Goal: Task Accomplishment & Management: Use online tool/utility

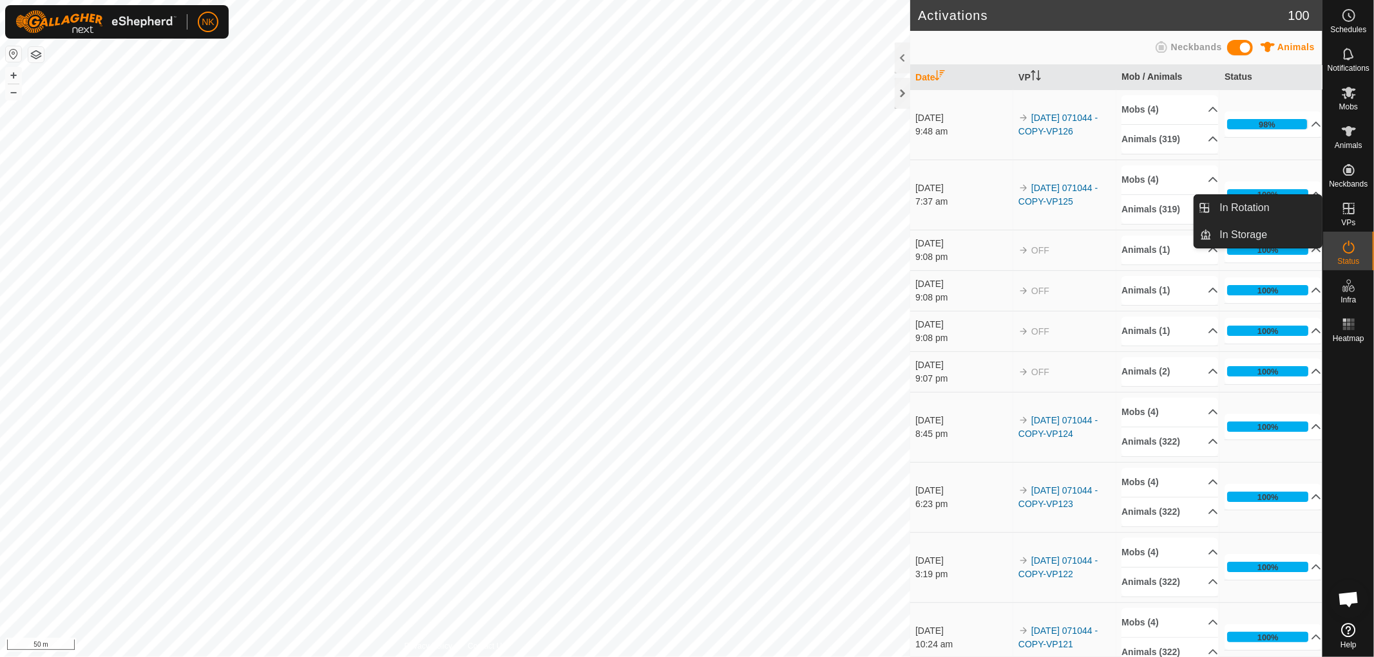
click at [1346, 213] on icon at bounding box center [1348, 208] width 15 height 15
click at [1269, 213] on link "In Rotation" at bounding box center [1267, 208] width 110 height 26
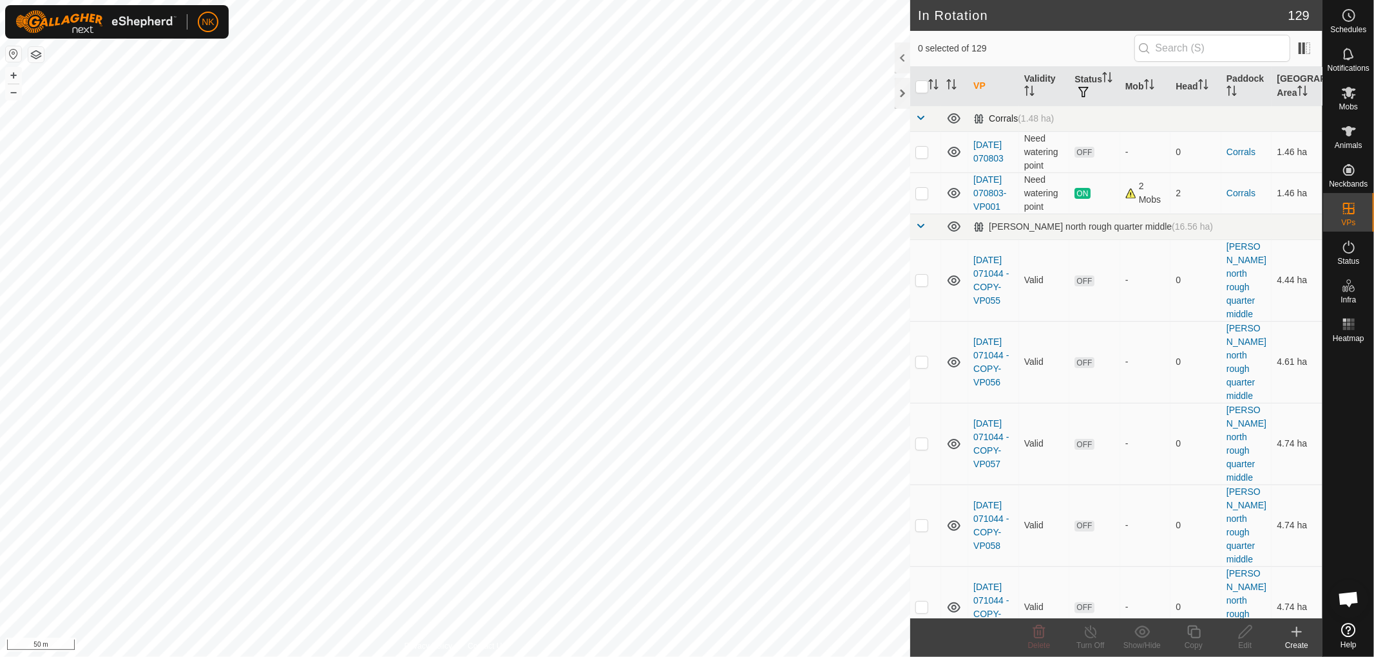
click at [917, 114] on span at bounding box center [920, 118] width 10 height 10
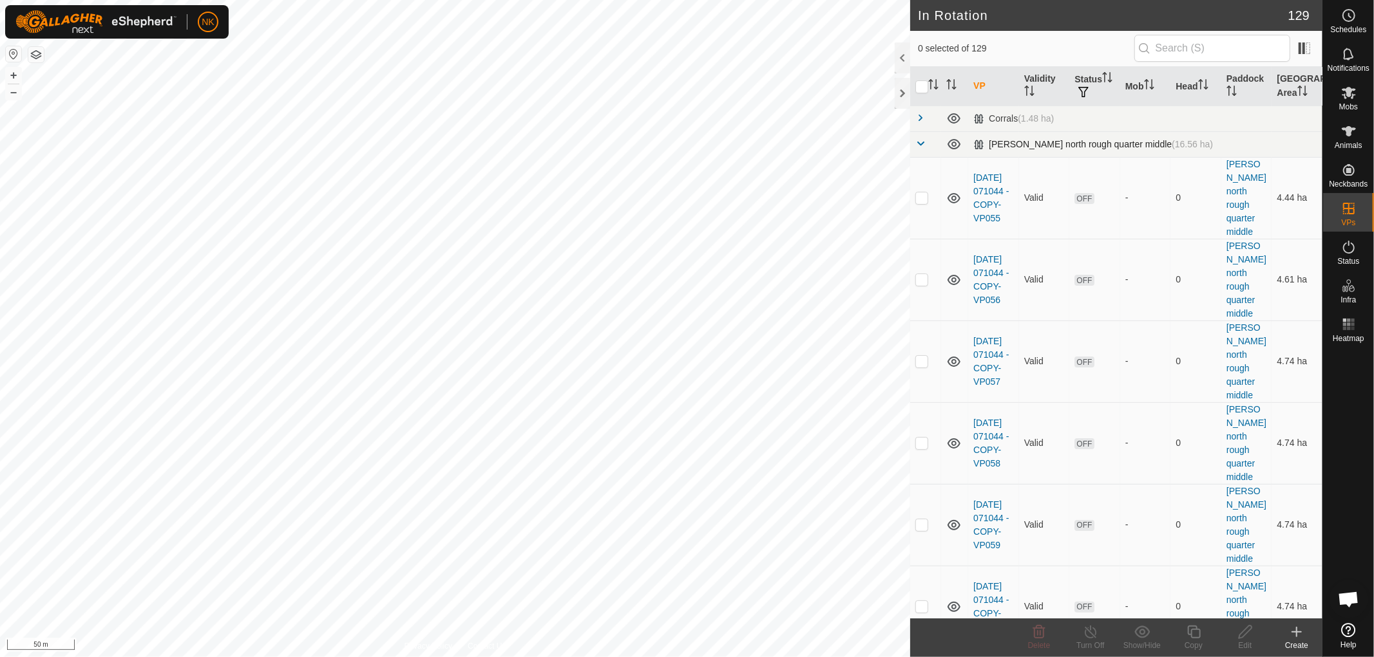
click at [922, 148] on span at bounding box center [920, 143] width 10 height 10
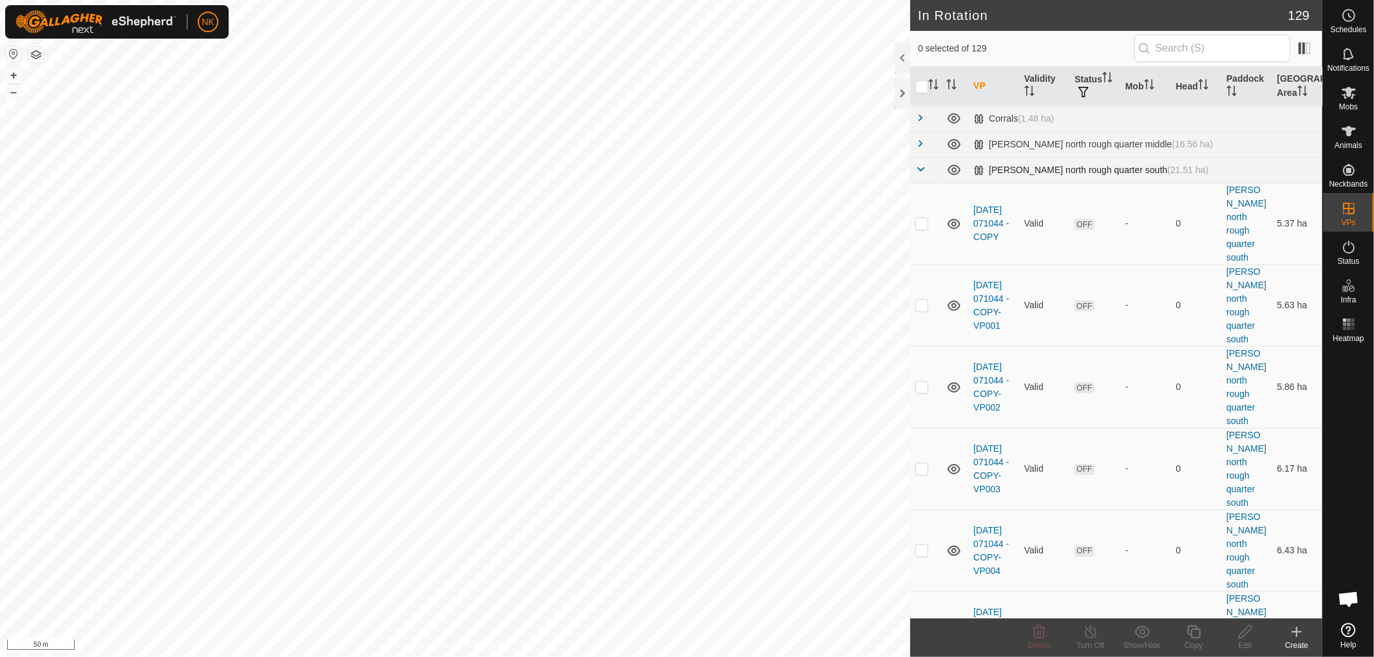
click at [923, 166] on span at bounding box center [920, 169] width 10 height 10
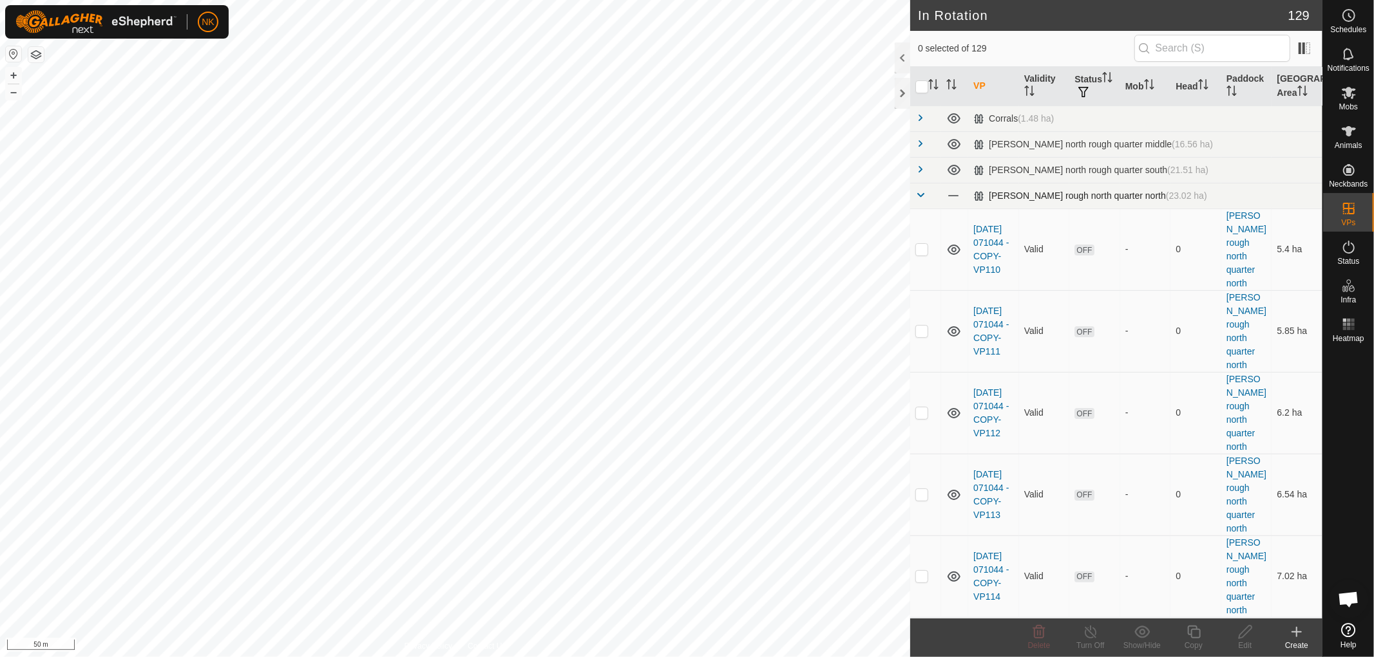
click at [914, 192] on td at bounding box center [925, 196] width 31 height 26
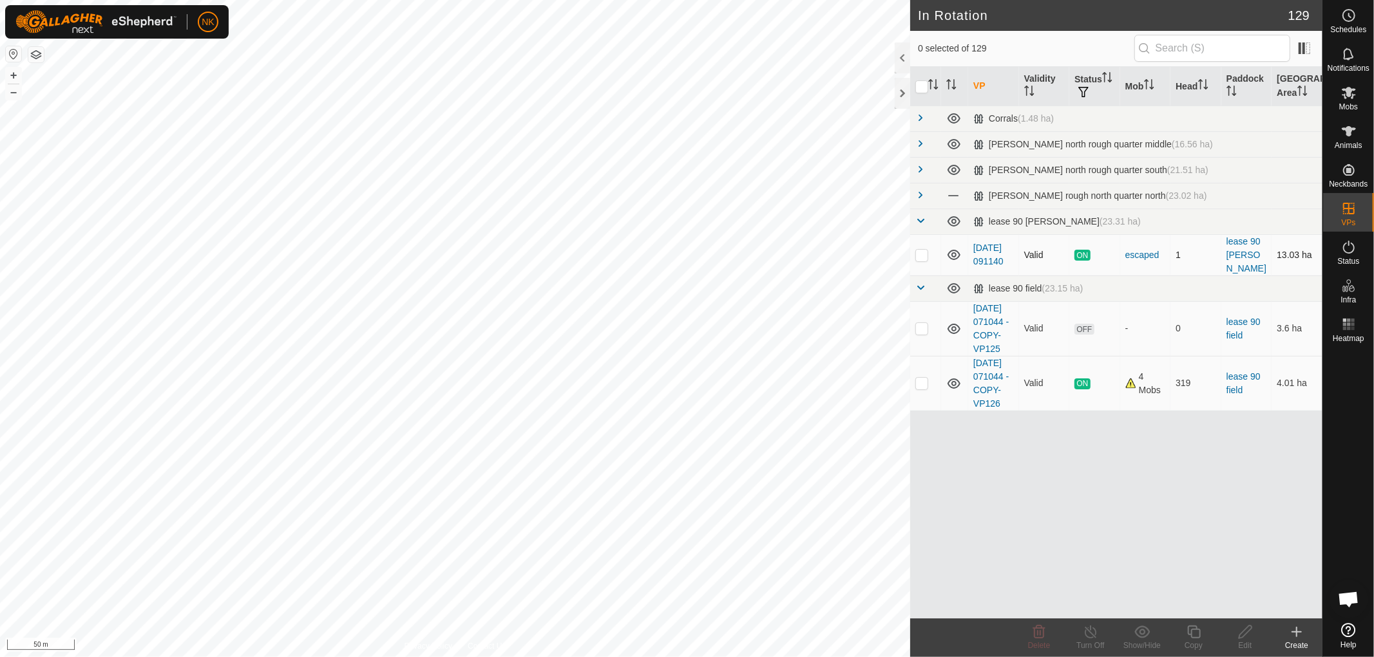
click at [923, 252] on p-checkbox at bounding box center [921, 255] width 13 height 10
checkbox input "false"
click at [921, 388] on p-checkbox at bounding box center [921, 383] width 13 height 10
checkbox input "true"
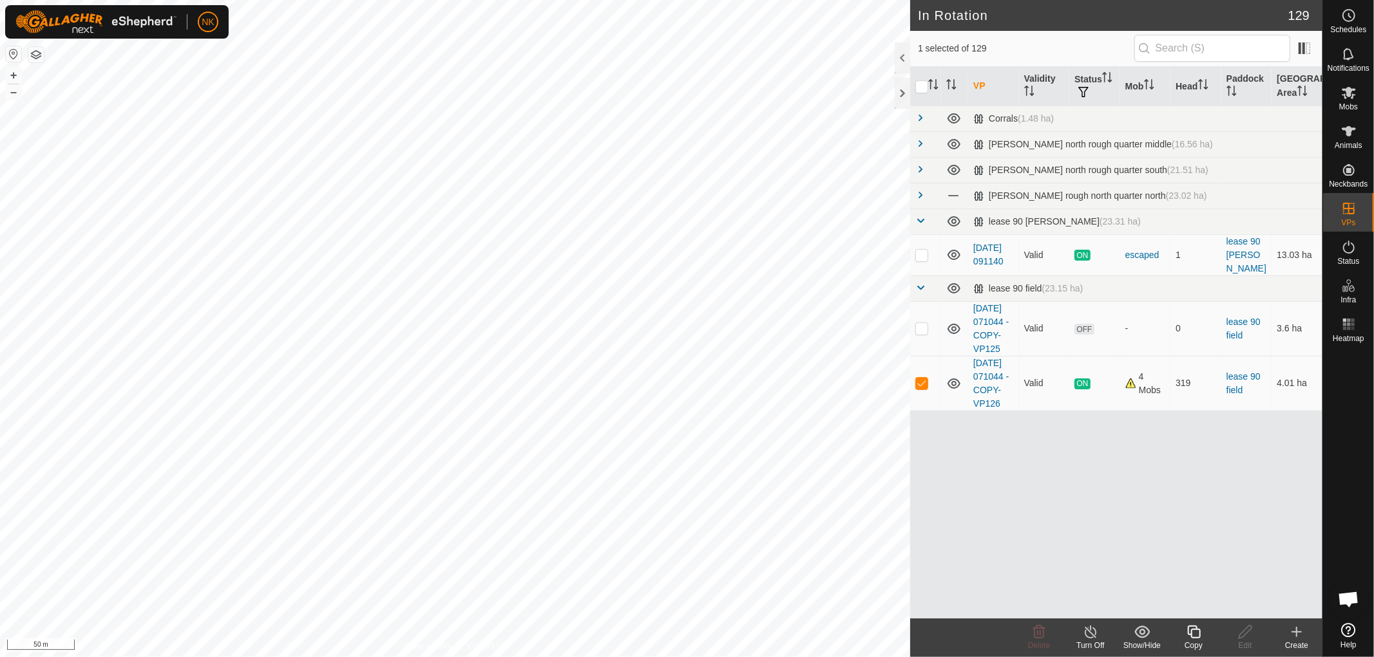
click at [1191, 632] on icon at bounding box center [1193, 632] width 13 height 13
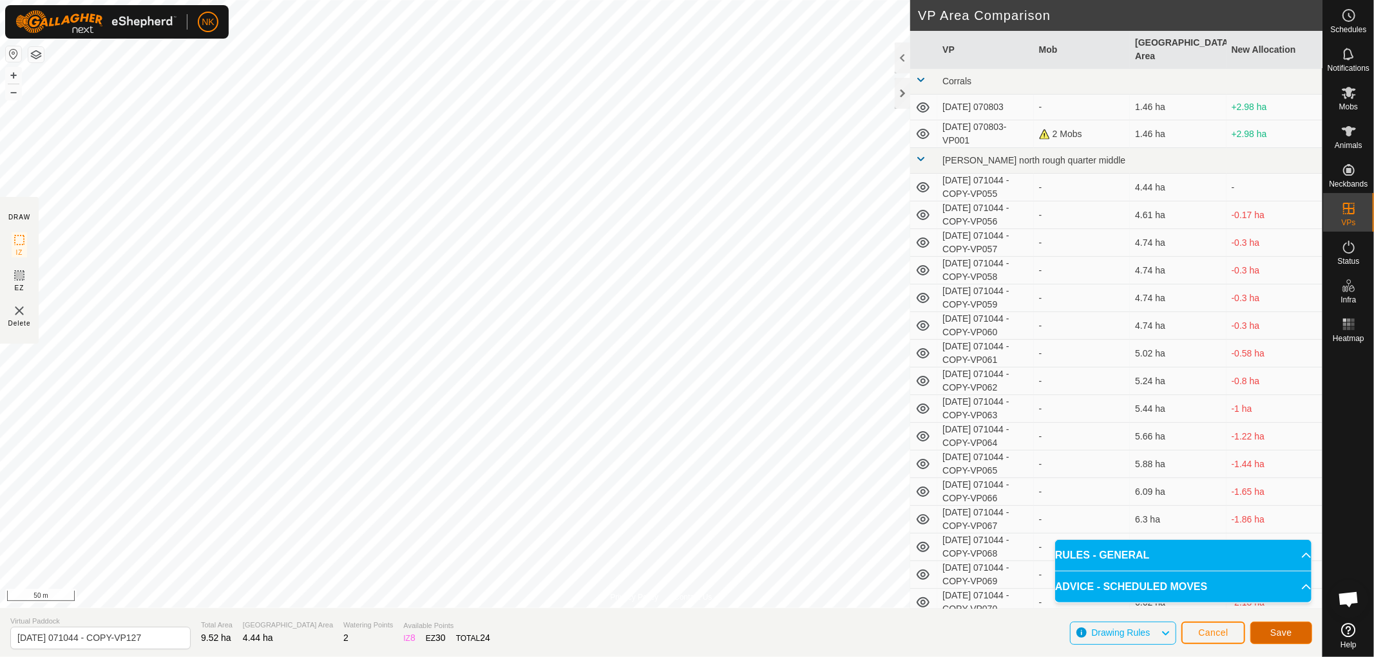
click at [1272, 635] on span "Save" at bounding box center [1281, 633] width 22 height 10
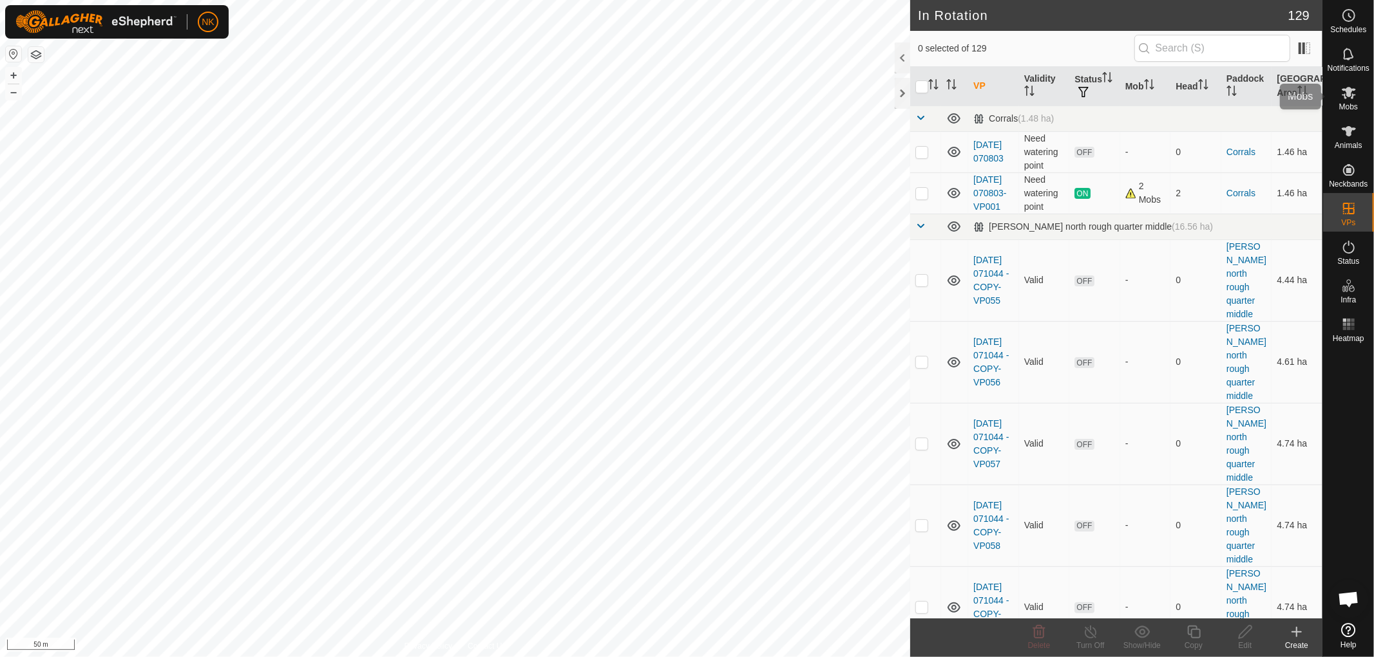
click at [1351, 108] on span "Mobs" at bounding box center [1348, 107] width 19 height 8
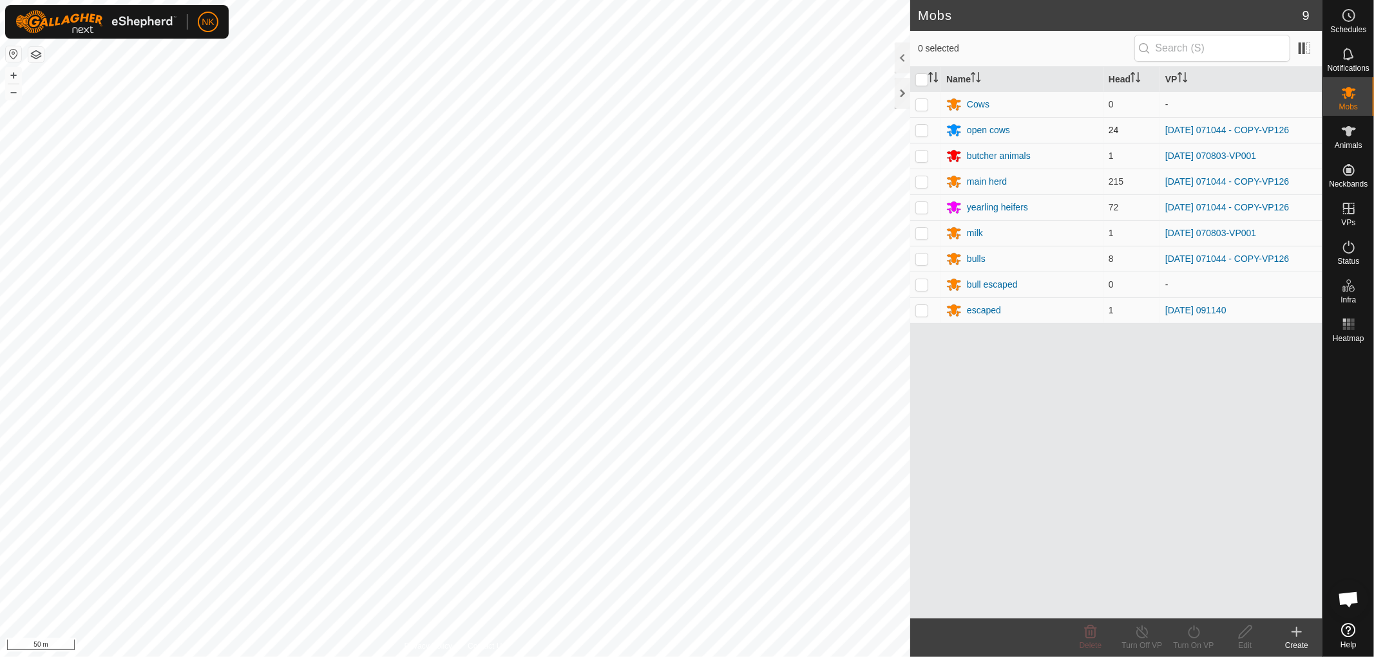
click at [926, 131] on td at bounding box center [925, 130] width 31 height 26
checkbox input "true"
click at [922, 185] on p-checkbox at bounding box center [921, 181] width 13 height 10
checkbox input "true"
click at [921, 203] on p-checkbox at bounding box center [921, 207] width 13 height 10
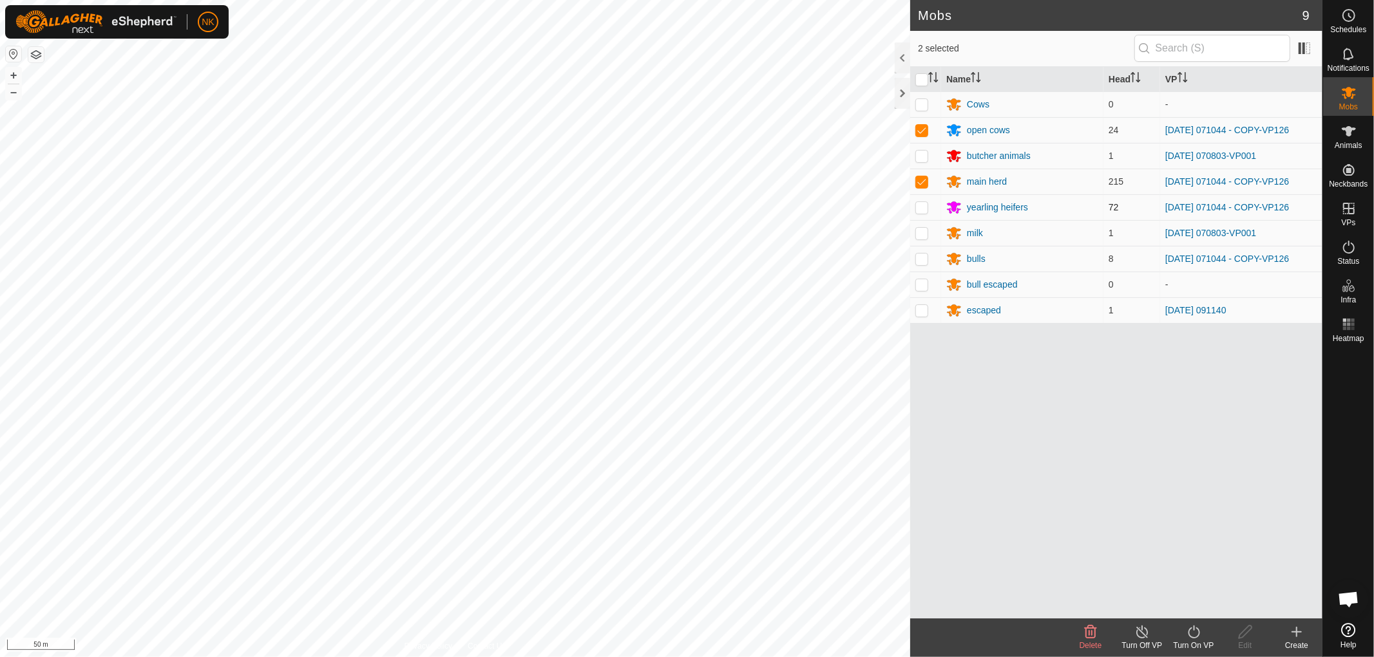
checkbox input "true"
click at [927, 285] on p-checkbox at bounding box center [921, 284] width 13 height 10
checkbox input "true"
click at [1196, 633] on icon at bounding box center [1194, 632] width 16 height 15
click at [1189, 599] on link "Now" at bounding box center [1232, 604] width 128 height 26
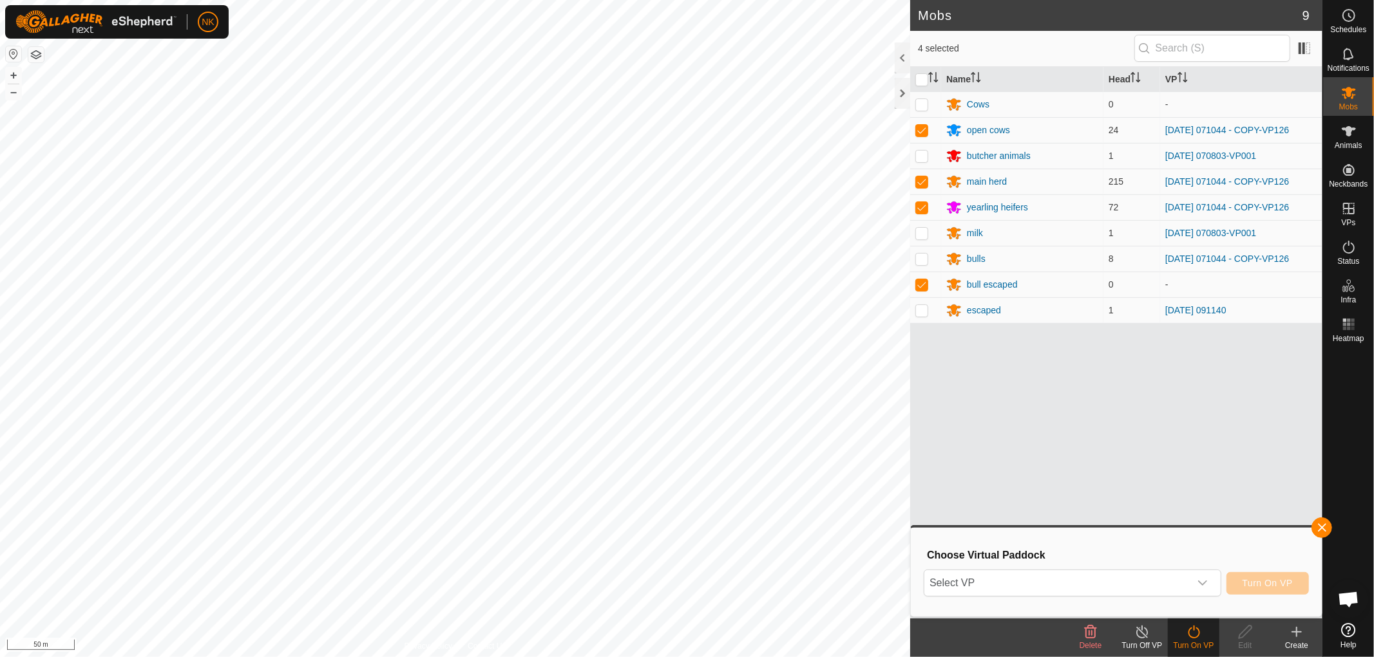
click at [1067, 601] on div "Choose Virtual Paddock Select VP Turn On VP" at bounding box center [1115, 572] width 395 height 73
click at [1090, 587] on span "Select VP" at bounding box center [1056, 584] width 265 height 26
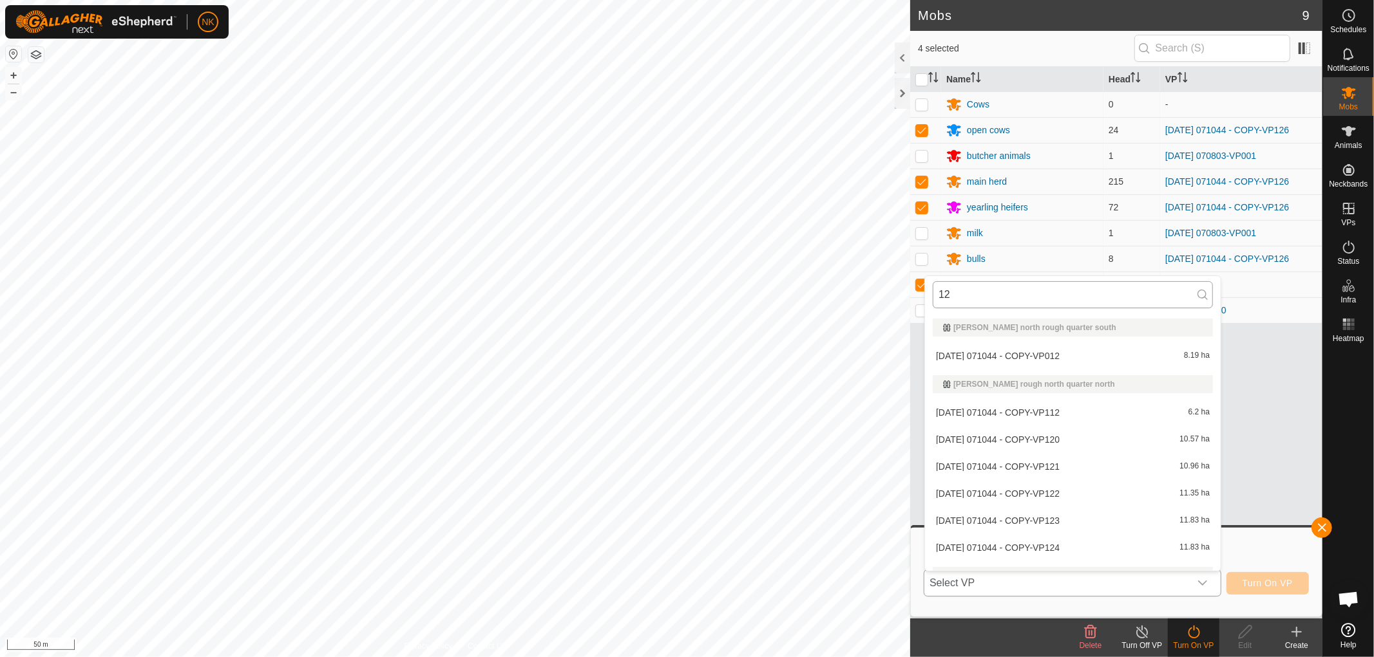
type input "127"
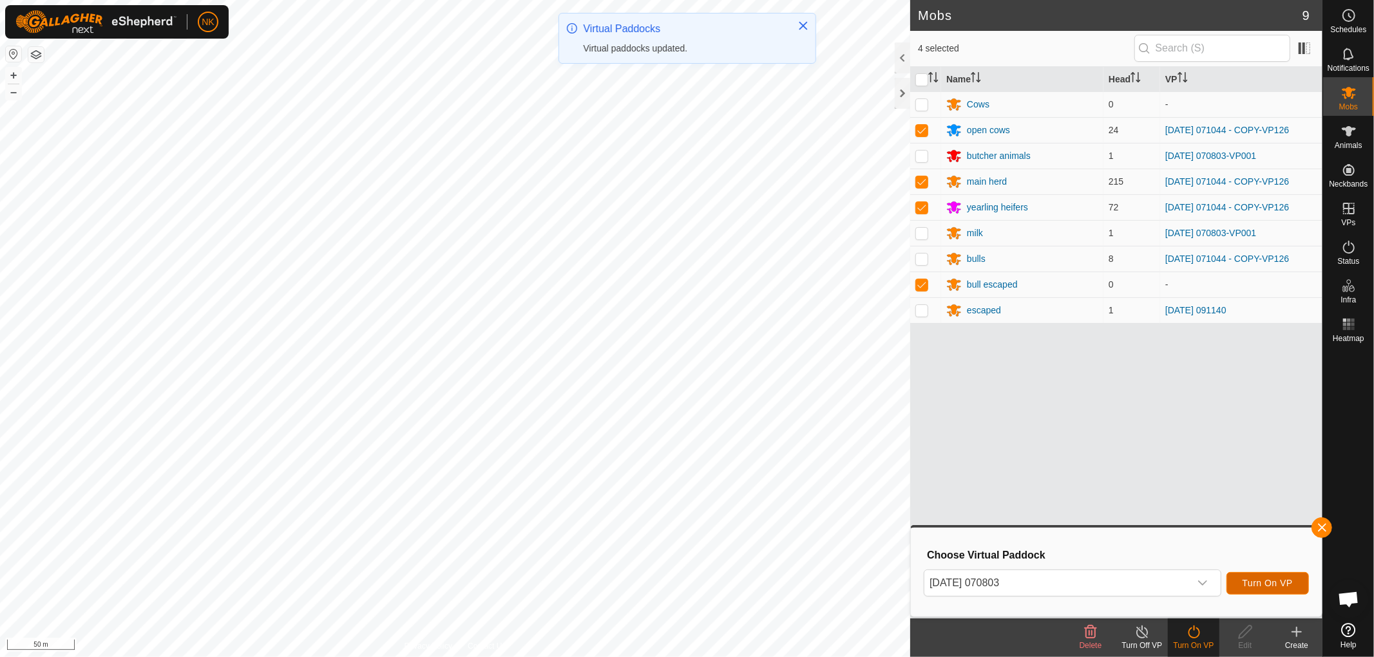
click at [1265, 580] on span "Turn On VP" at bounding box center [1267, 583] width 50 height 10
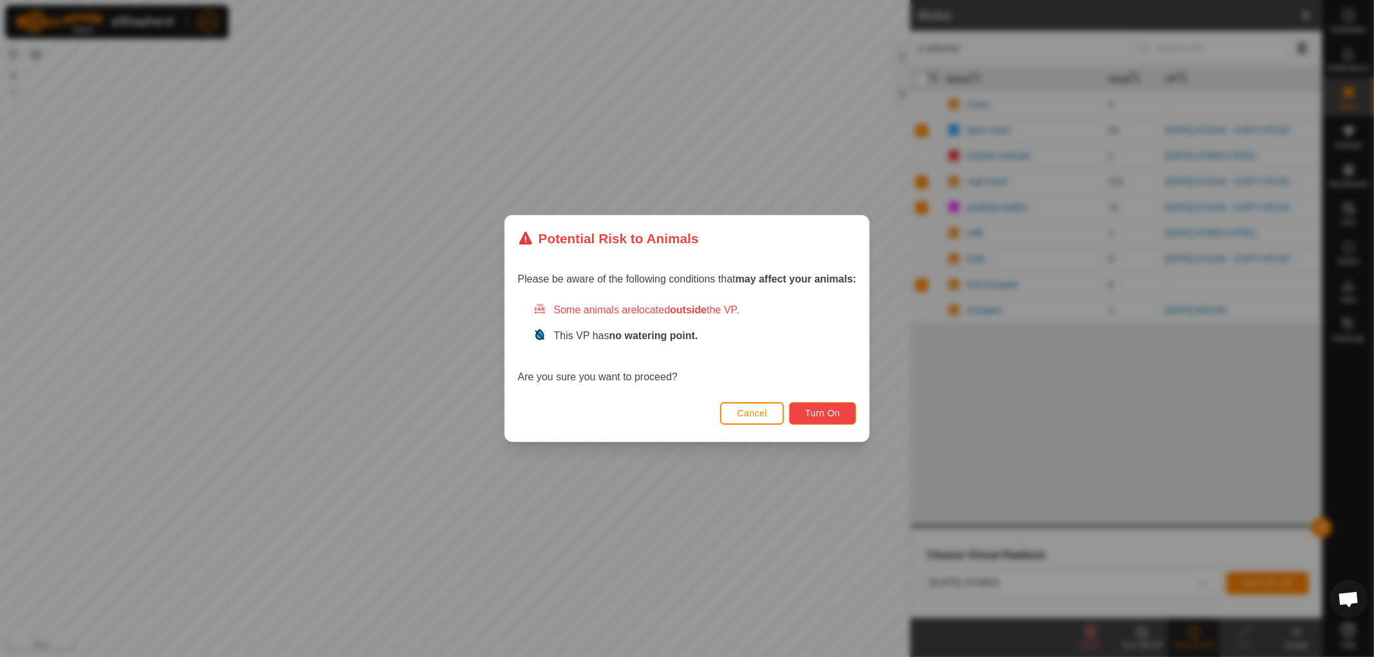
click at [836, 408] on span "Turn On" at bounding box center [822, 413] width 35 height 10
